Goal: Navigation & Orientation: Find specific page/section

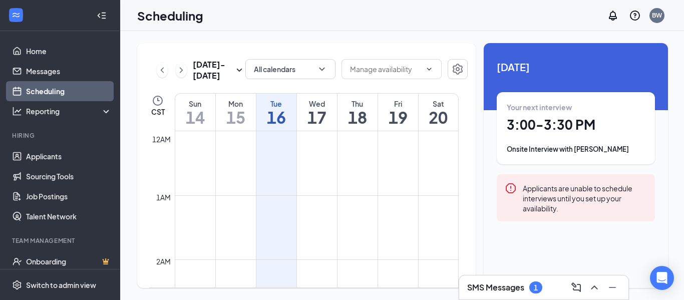
scroll to position [492, 0]
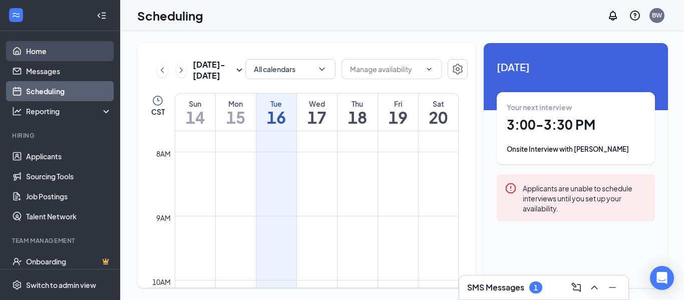
click at [45, 53] on link "Home" at bounding box center [69, 51] width 86 height 20
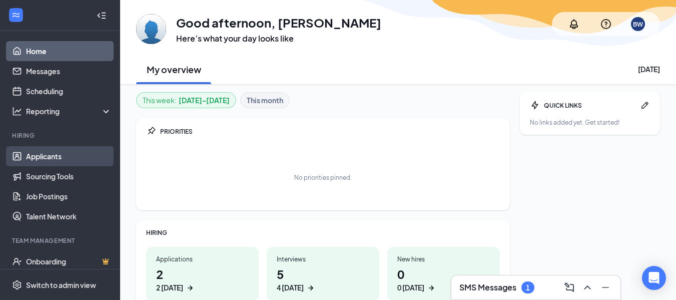
click at [71, 154] on link "Applicants" at bounding box center [69, 156] width 86 height 20
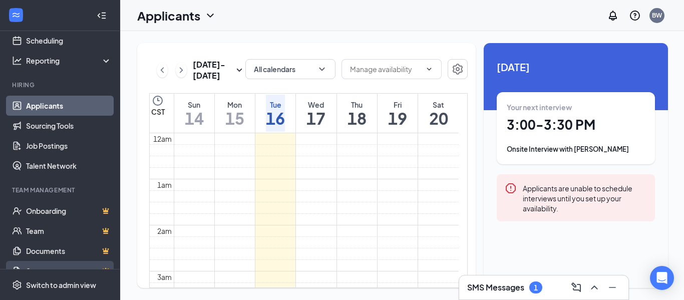
scroll to position [112, 0]
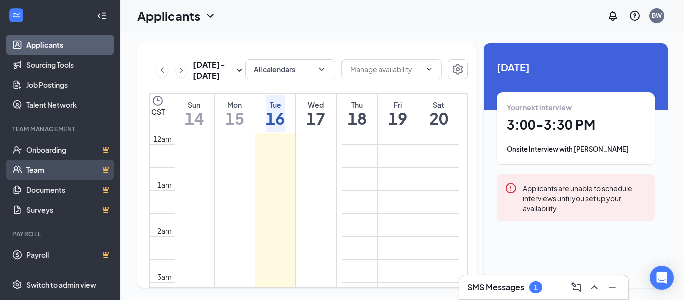
click at [59, 169] on link "Team" at bounding box center [69, 170] width 86 height 20
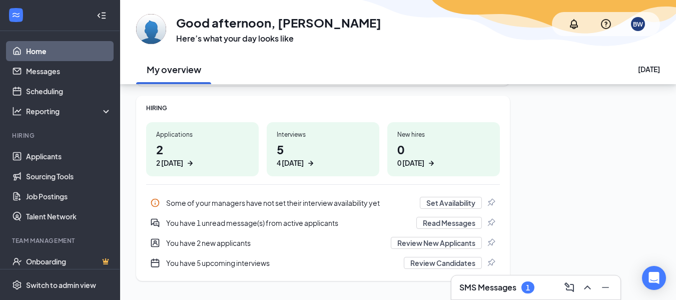
scroll to position [146, 0]
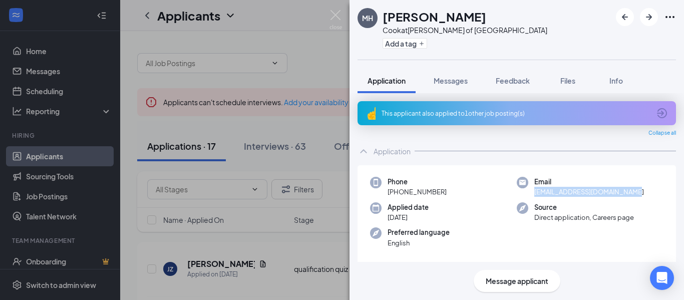
drag, startPoint x: 630, startPoint y: 192, endPoint x: 532, endPoint y: 192, distance: 98.1
click at [534, 192] on span "herreramatthew713@gmail.com" at bounding box center [589, 192] width 110 height 10
copy span "herreramatthew713@gmail.com"
